Goal: Task Accomplishment & Management: Use online tool/utility

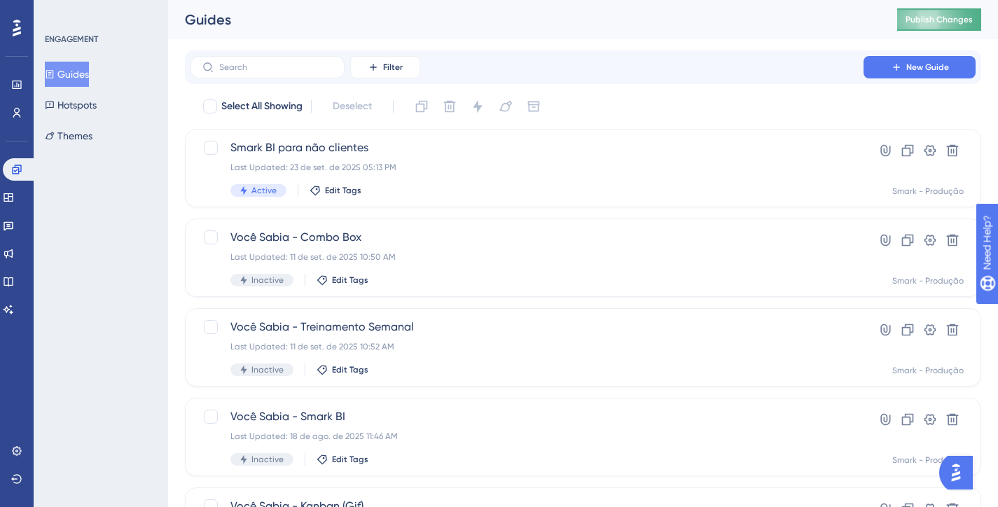
click at [944, 18] on span "Publish Changes" at bounding box center [939, 19] width 67 height 11
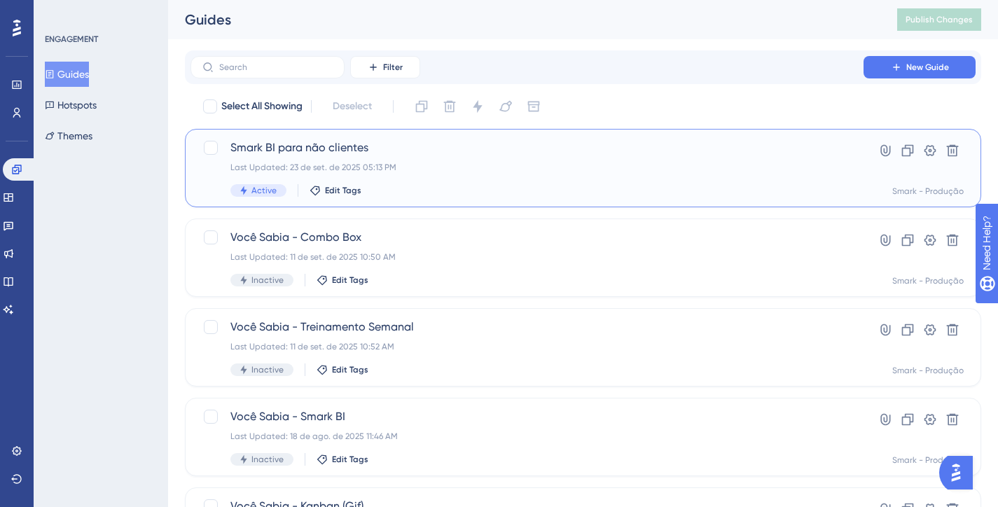
click at [527, 191] on div "Active Edit Tags" at bounding box center [527, 190] width 593 height 13
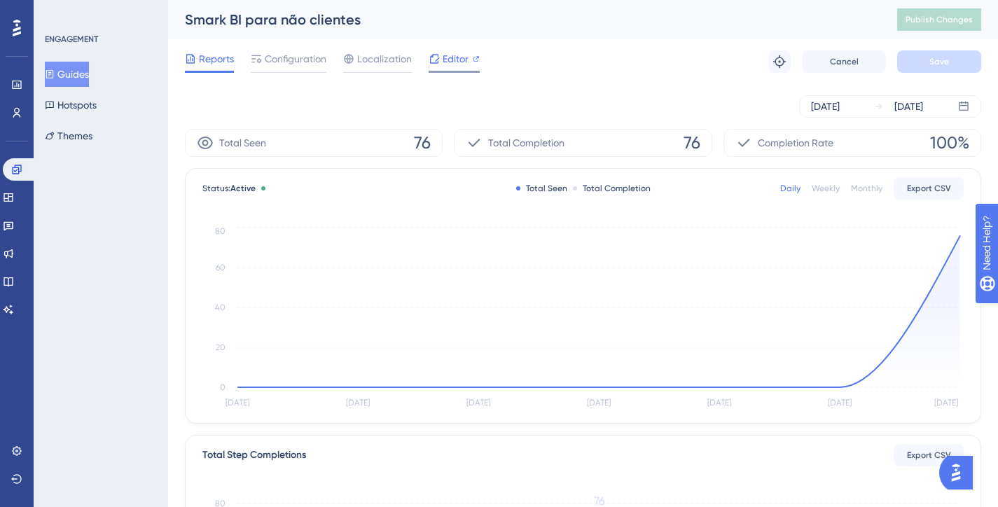
click at [443, 62] on span "Editor" at bounding box center [456, 58] width 26 height 17
